Goal: Information Seeking & Learning: Learn about a topic

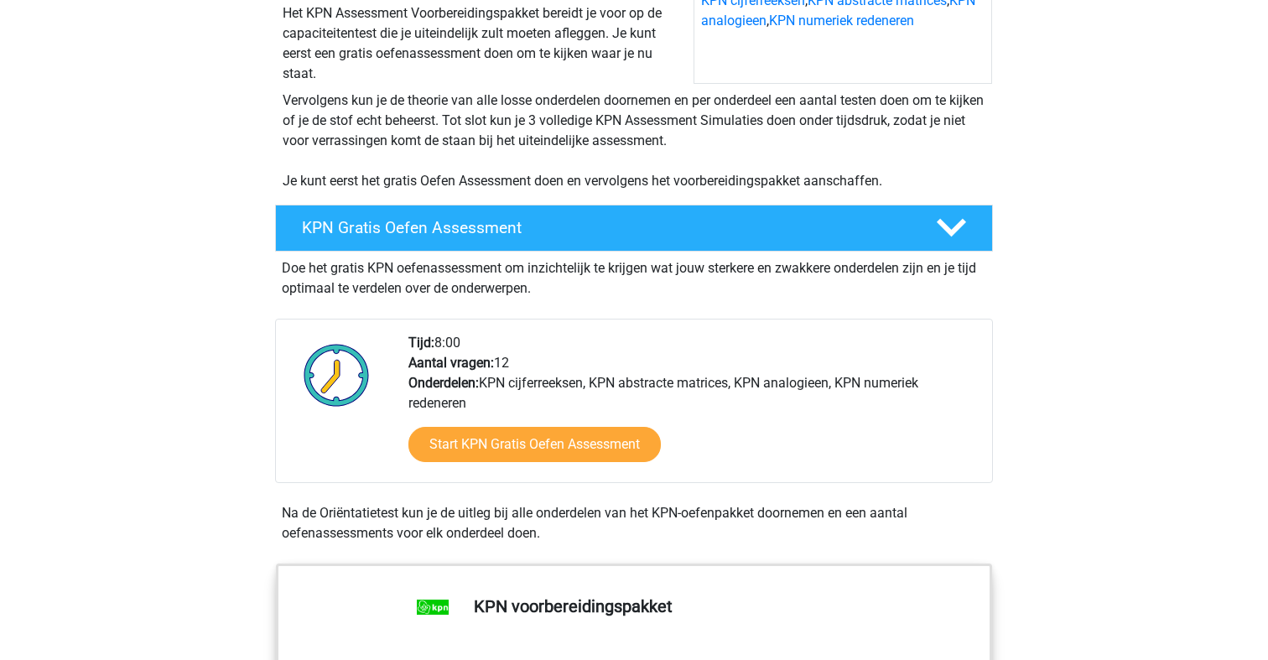
scroll to position [275, 0]
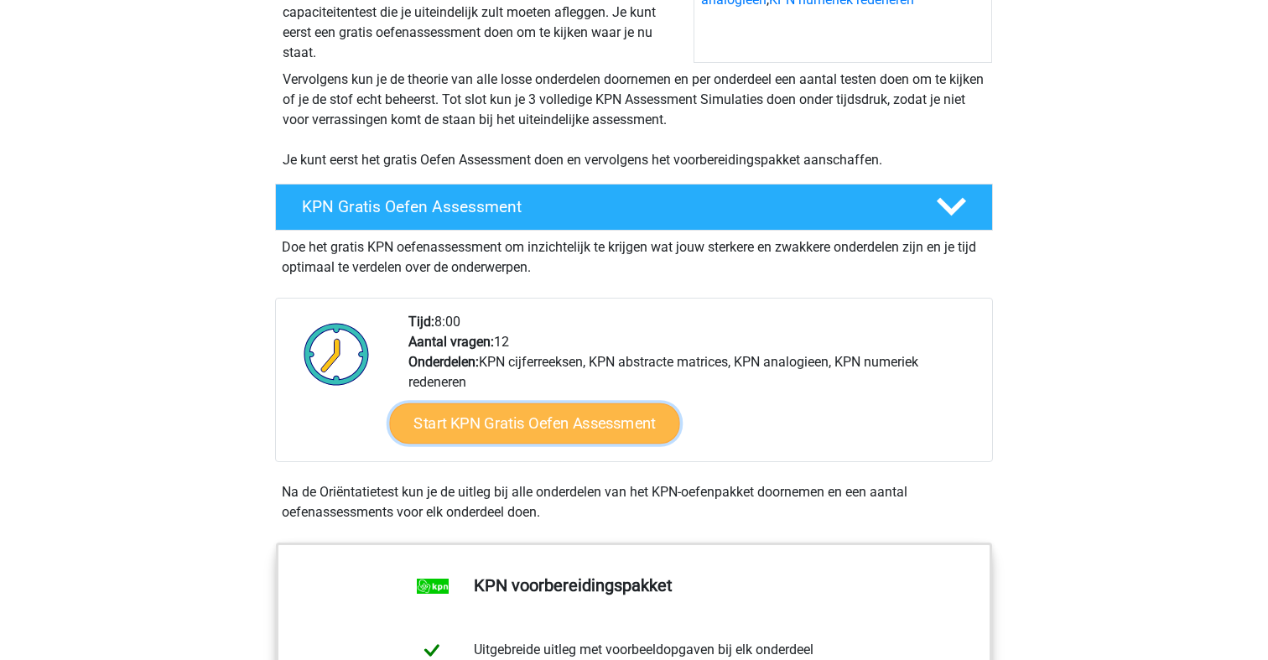
click at [543, 424] on link "Start KPN Gratis Oefen Assessment" at bounding box center [534, 423] width 290 height 40
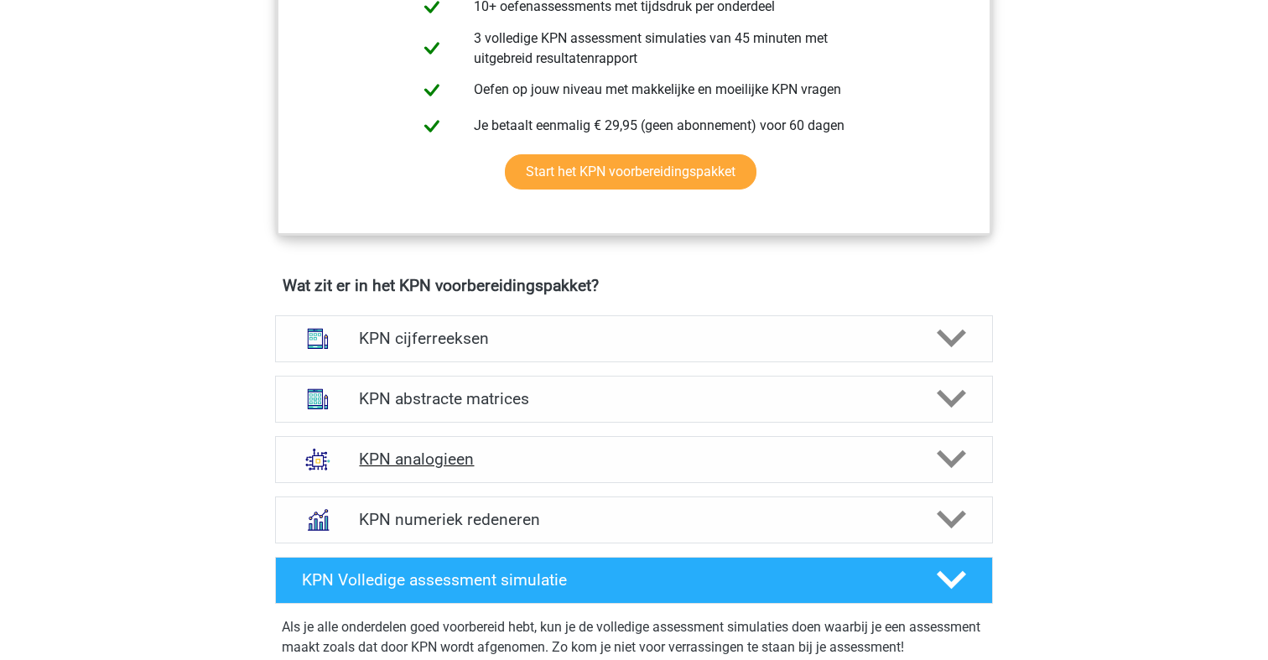
scroll to position [957, 0]
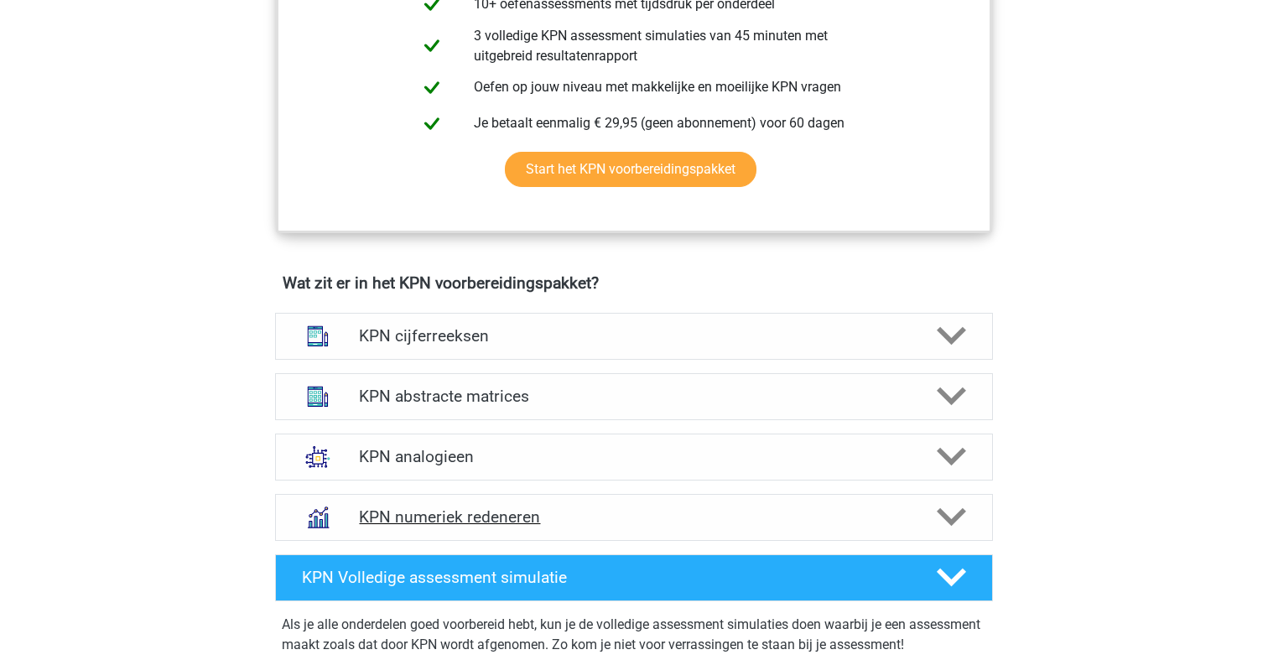
click at [664, 518] on h4 "KPN numeriek redeneren" at bounding box center [633, 516] width 549 height 19
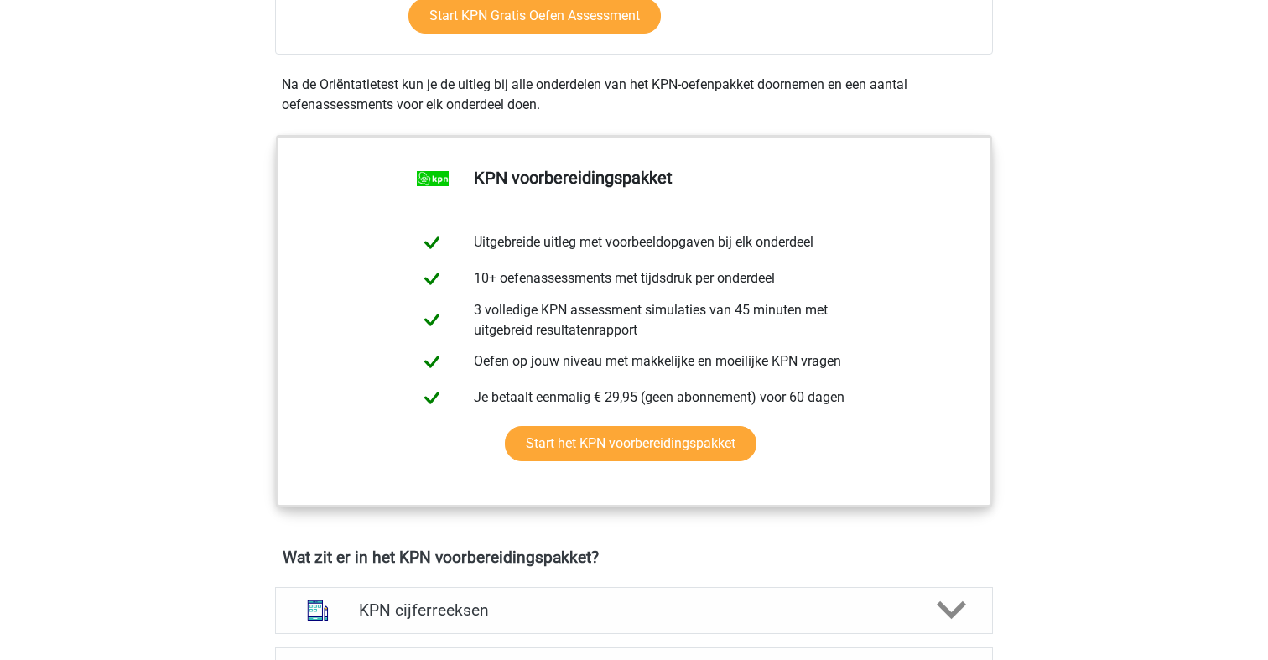
scroll to position [716, 0]
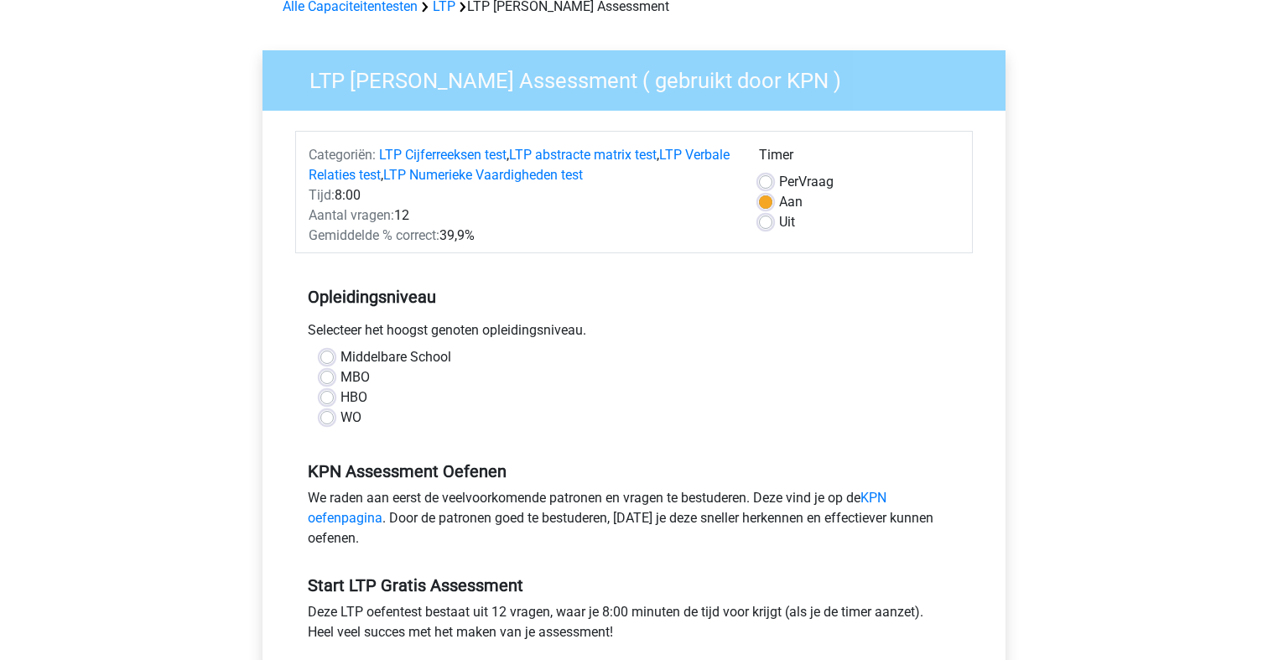
scroll to position [124, 0]
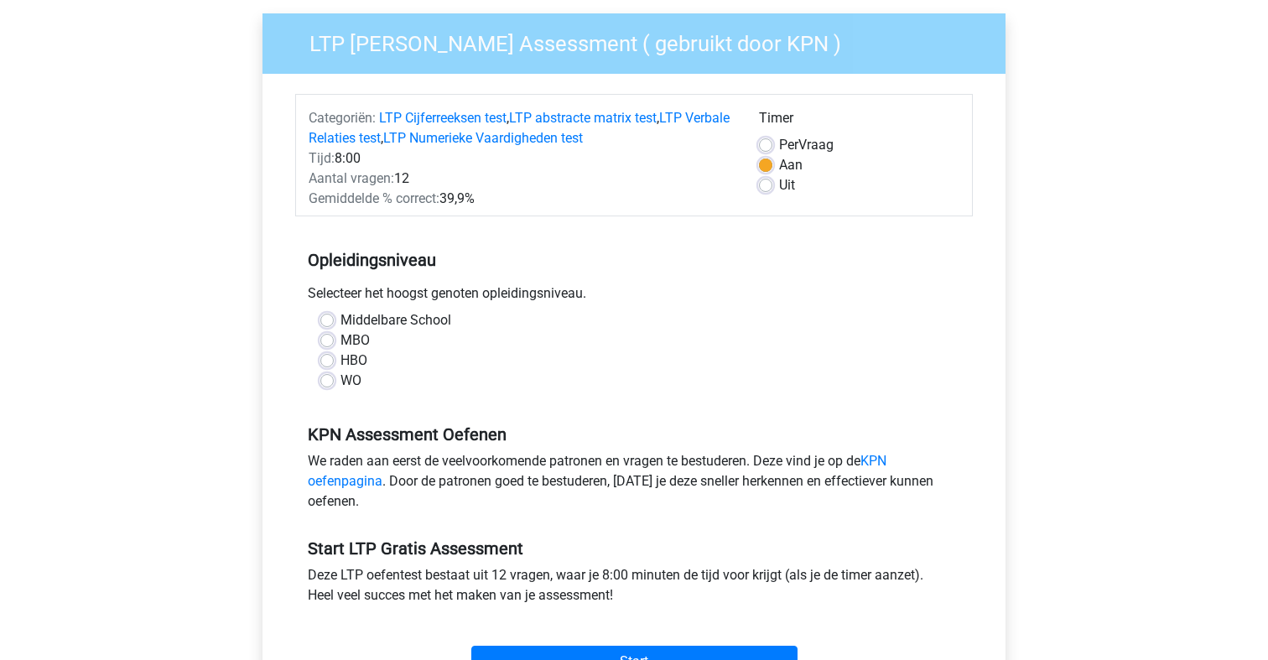
click at [341, 357] on label "HBO" at bounding box center [354, 361] width 27 height 20
click at [331, 357] on input "HBO" at bounding box center [326, 359] width 13 height 17
radio input "true"
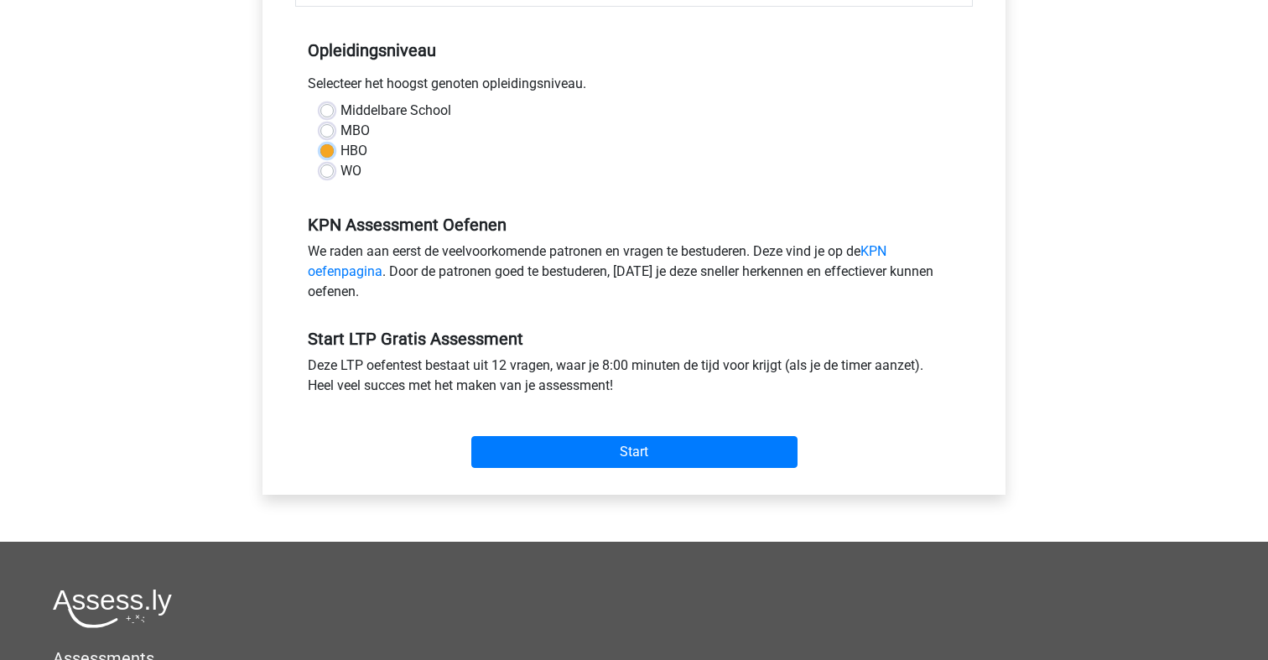
scroll to position [360, 0]
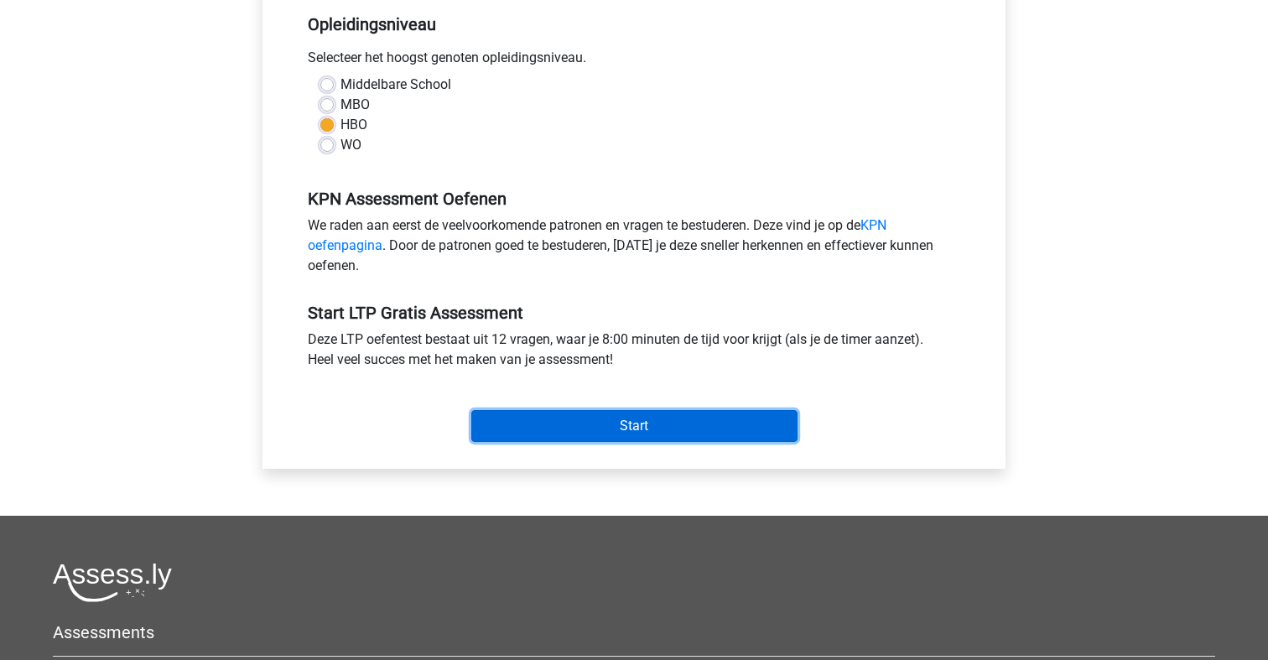
click at [736, 425] on input "Start" at bounding box center [634, 426] width 326 height 32
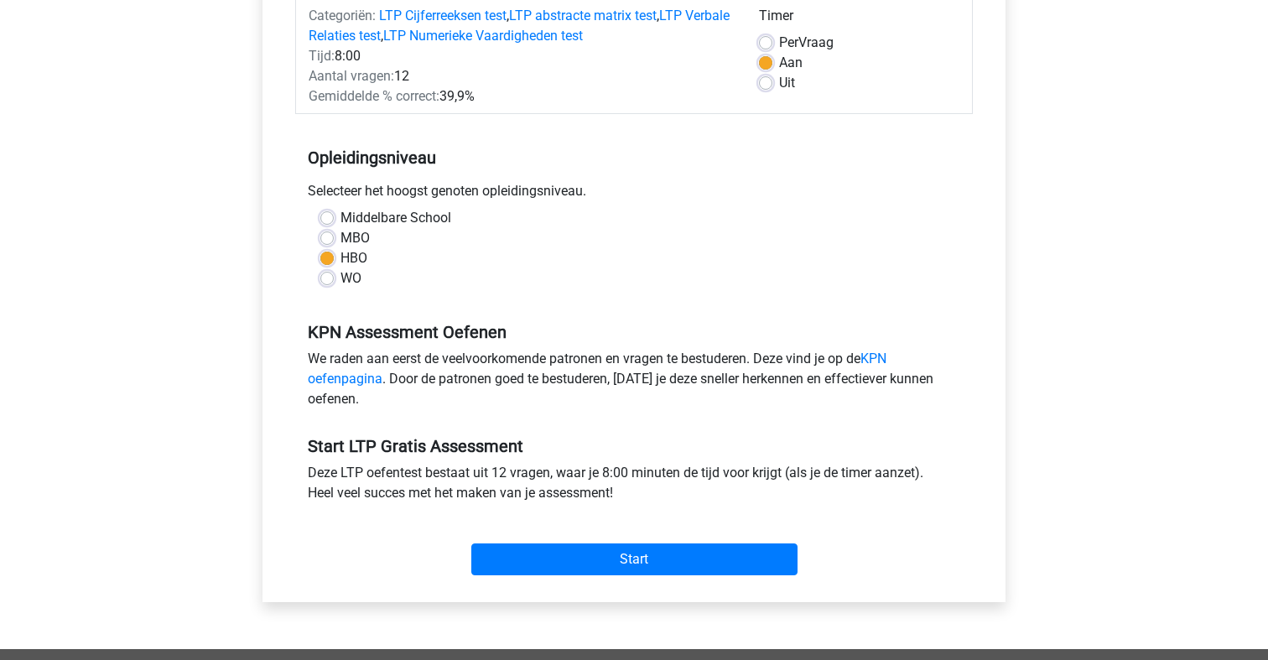
scroll to position [221, 0]
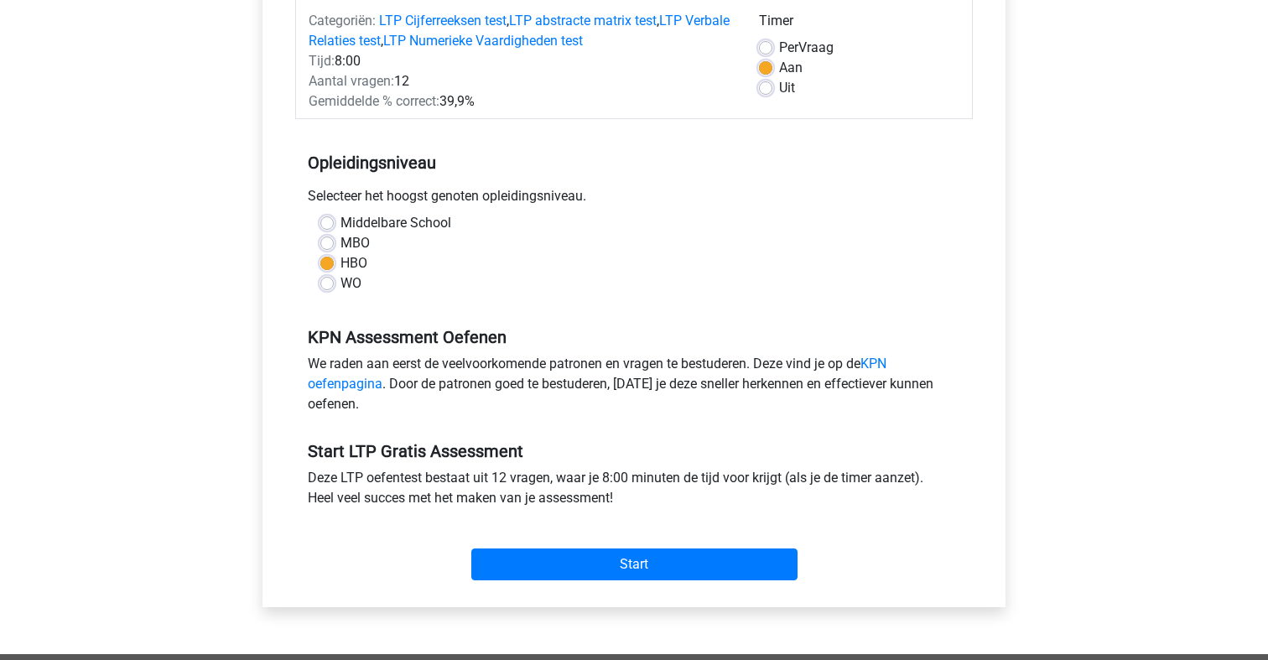
click at [321, 291] on div "WO" at bounding box center [633, 283] width 627 height 20
click at [341, 287] on label "WO" at bounding box center [351, 283] width 21 height 20
click at [323, 287] on input "WO" at bounding box center [326, 281] width 13 height 17
radio input "true"
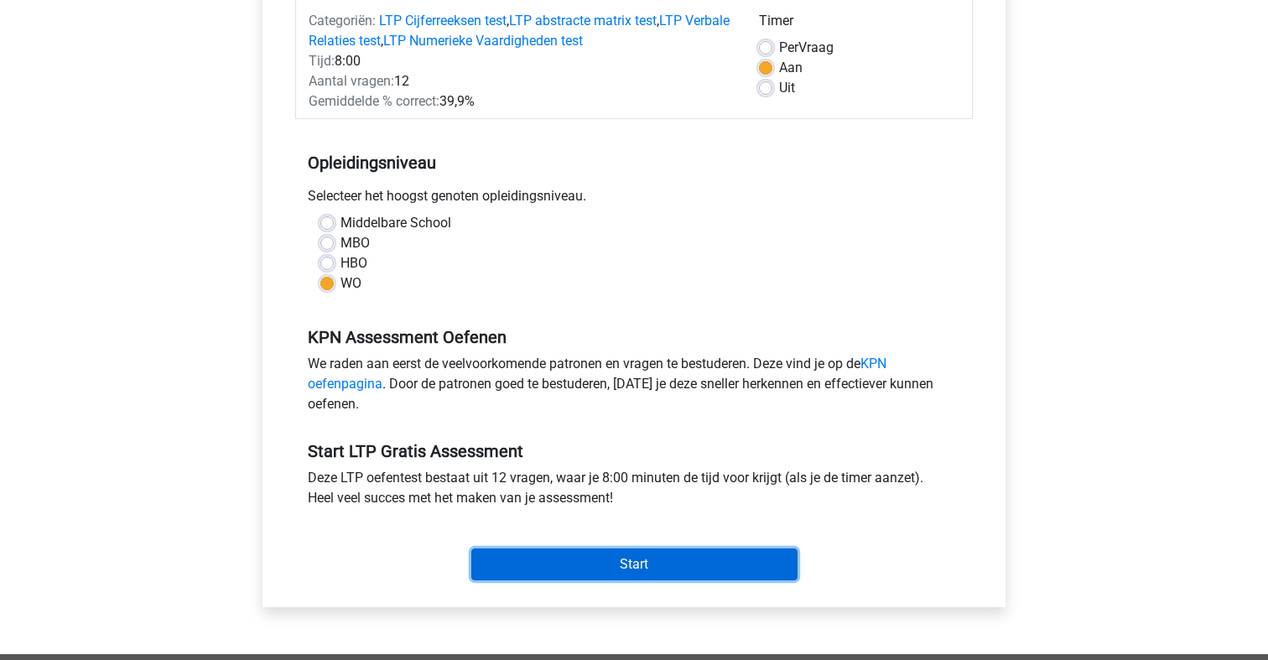
click at [554, 567] on input "Start" at bounding box center [634, 565] width 326 height 32
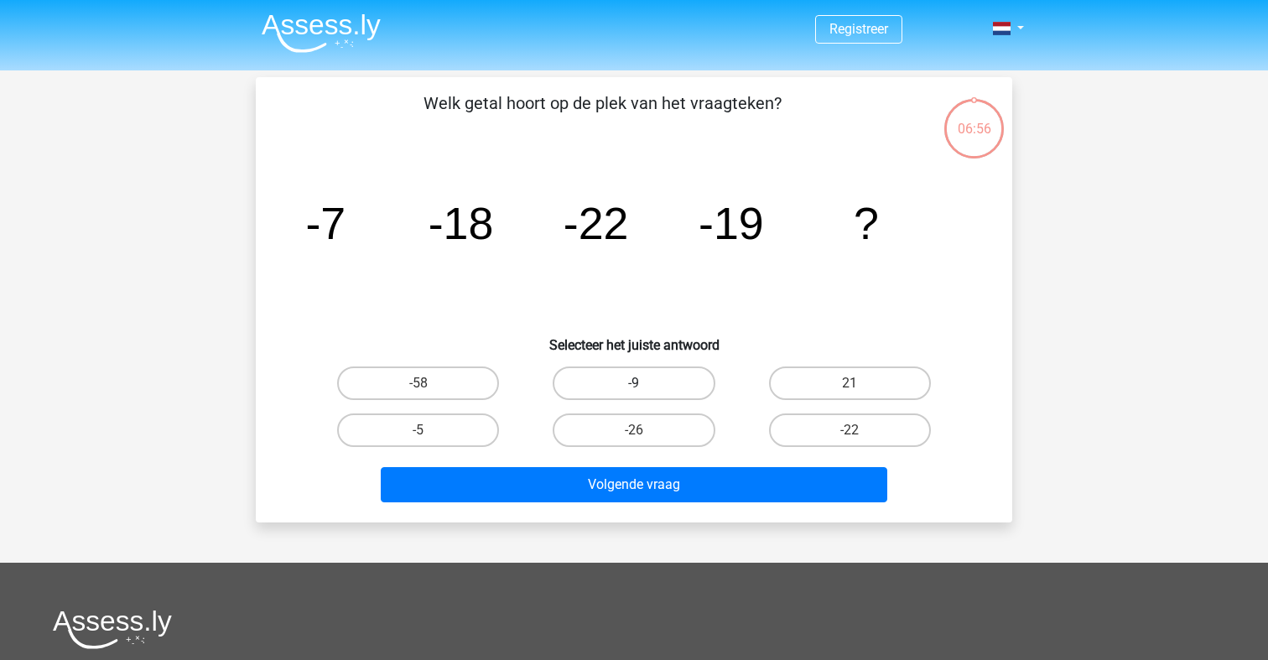
click at [660, 374] on label "-9" at bounding box center [634, 384] width 162 height 34
click at [645, 383] on input "-9" at bounding box center [639, 388] width 11 height 11
radio input "true"
click at [669, 464] on div "Volgende vraag" at bounding box center [634, 481] width 703 height 55
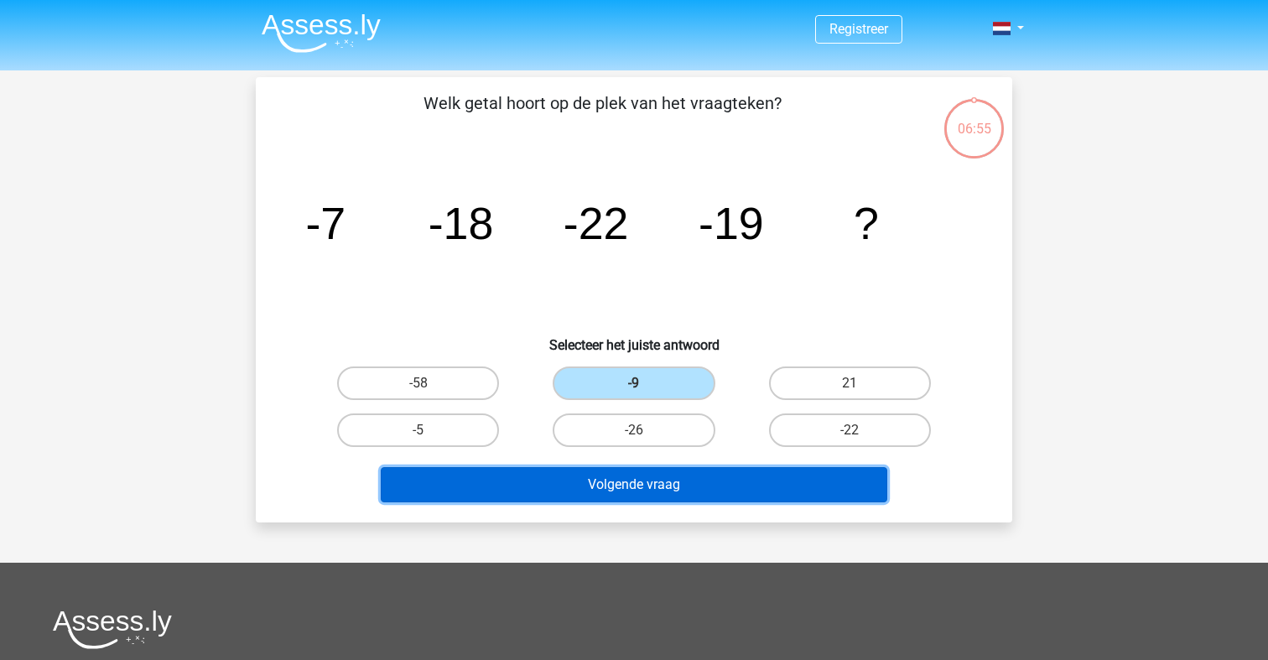
click at [669, 486] on button "Volgende vraag" at bounding box center [634, 484] width 507 height 35
